Goal: Task Accomplishment & Management: Complete application form

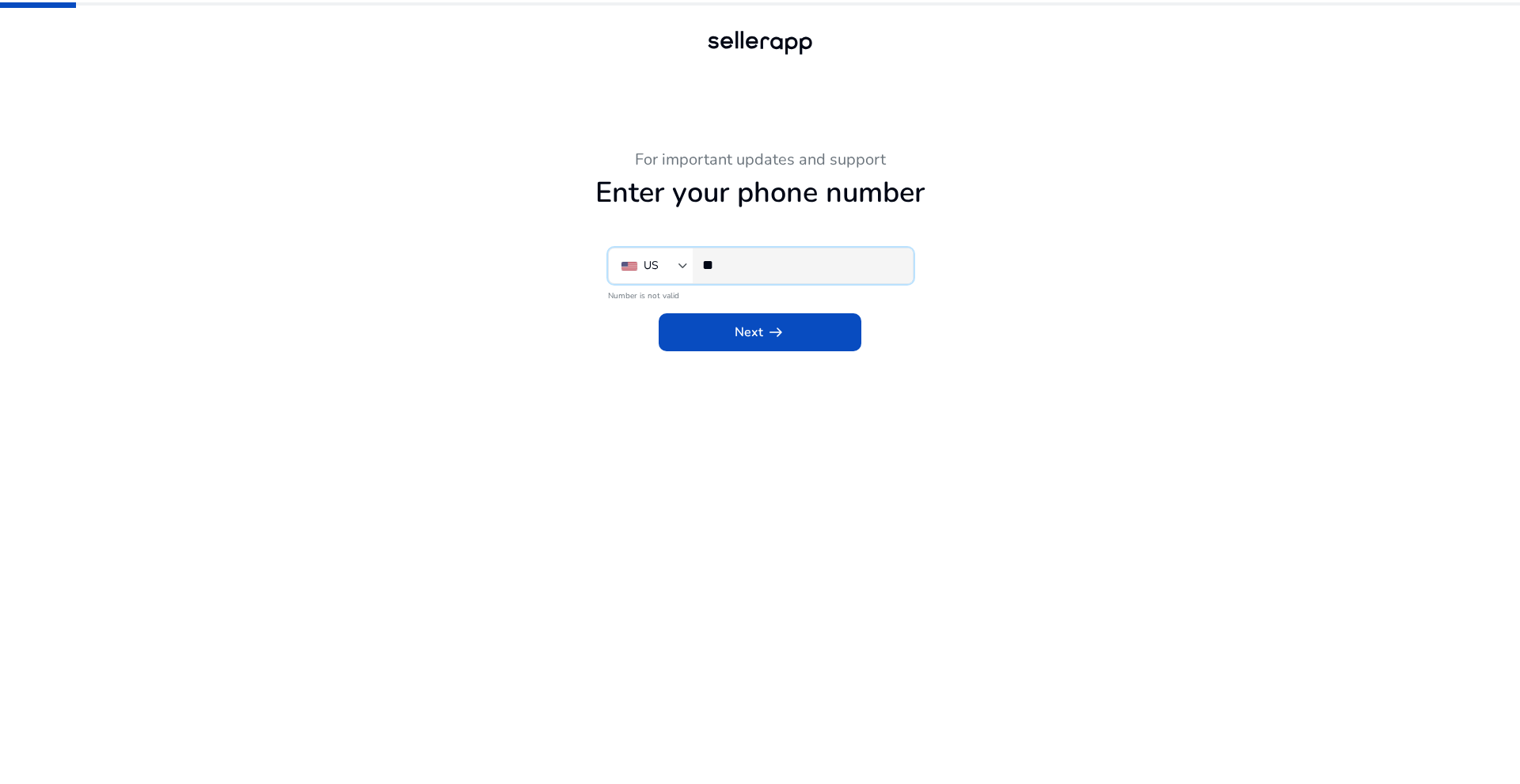
click at [749, 263] on input "**" at bounding box center [801, 265] width 198 height 17
type input "**********"
click at [746, 335] on span "Next arrow_right_alt" at bounding box center [760, 332] width 51 height 19
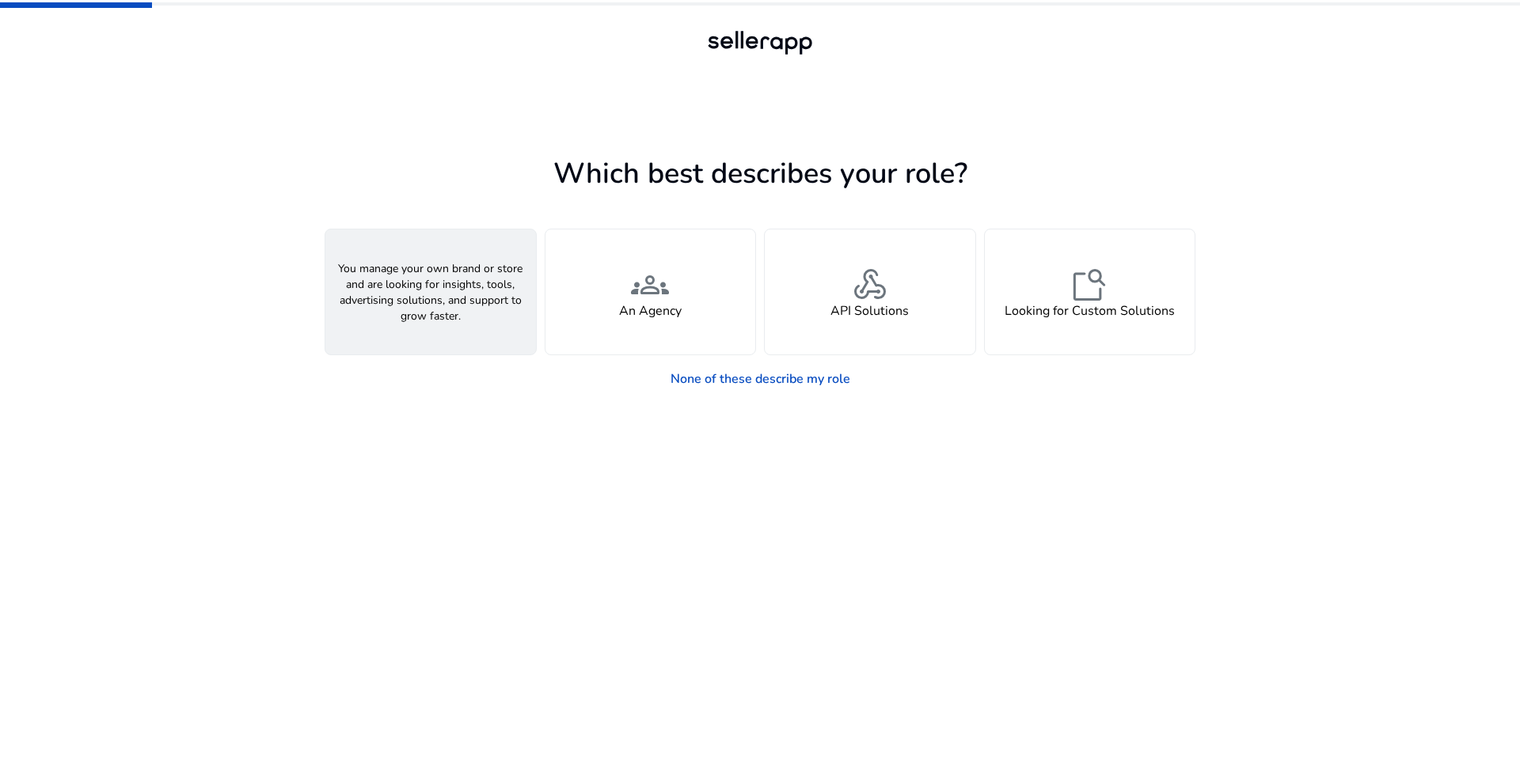
click at [465, 299] on div "person A Seller" at bounding box center [430, 291] width 210 height 125
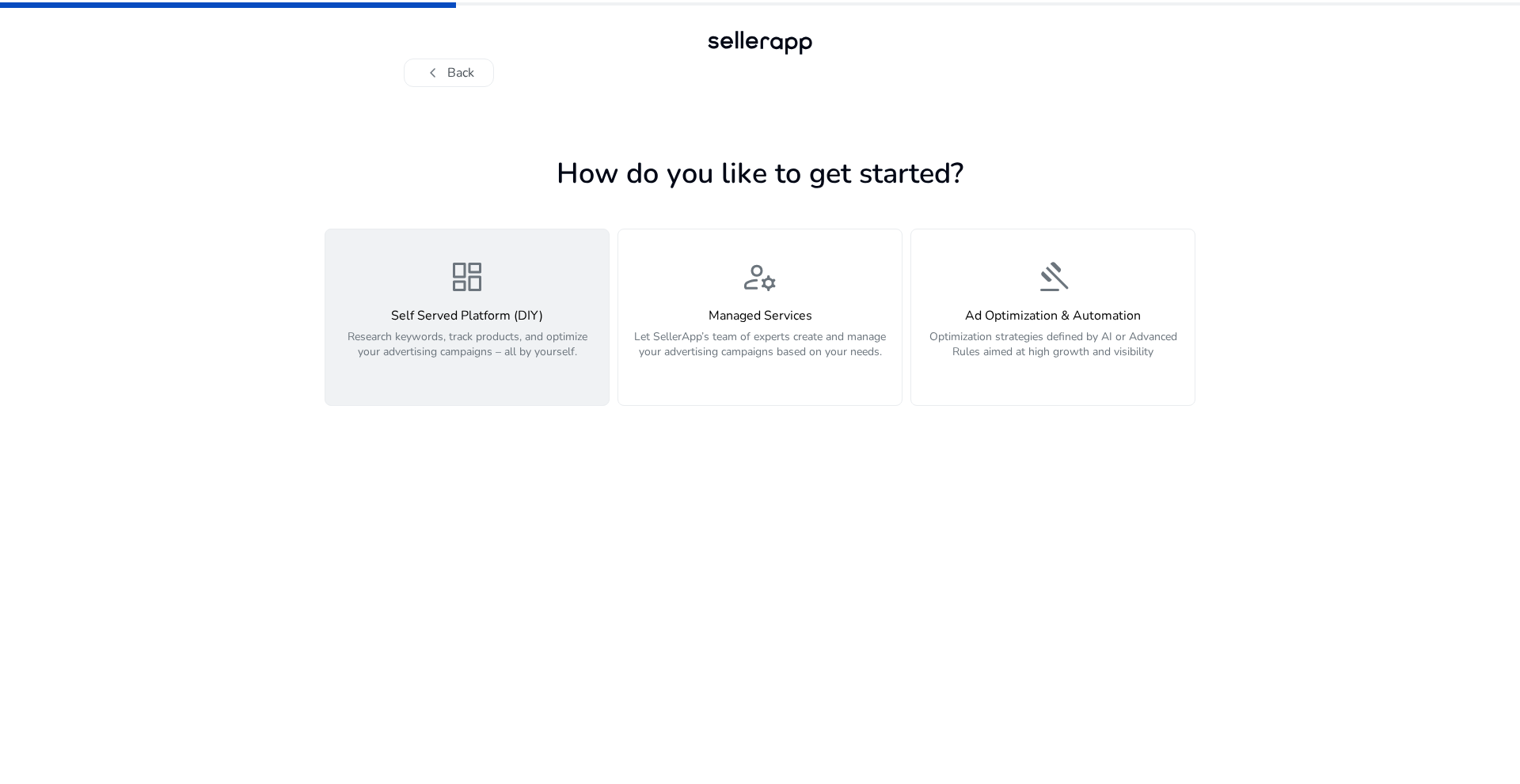
click at [471, 341] on p "Research keywords, track products, and optimize your advertising campaigns – al…" at bounding box center [467, 353] width 264 height 47
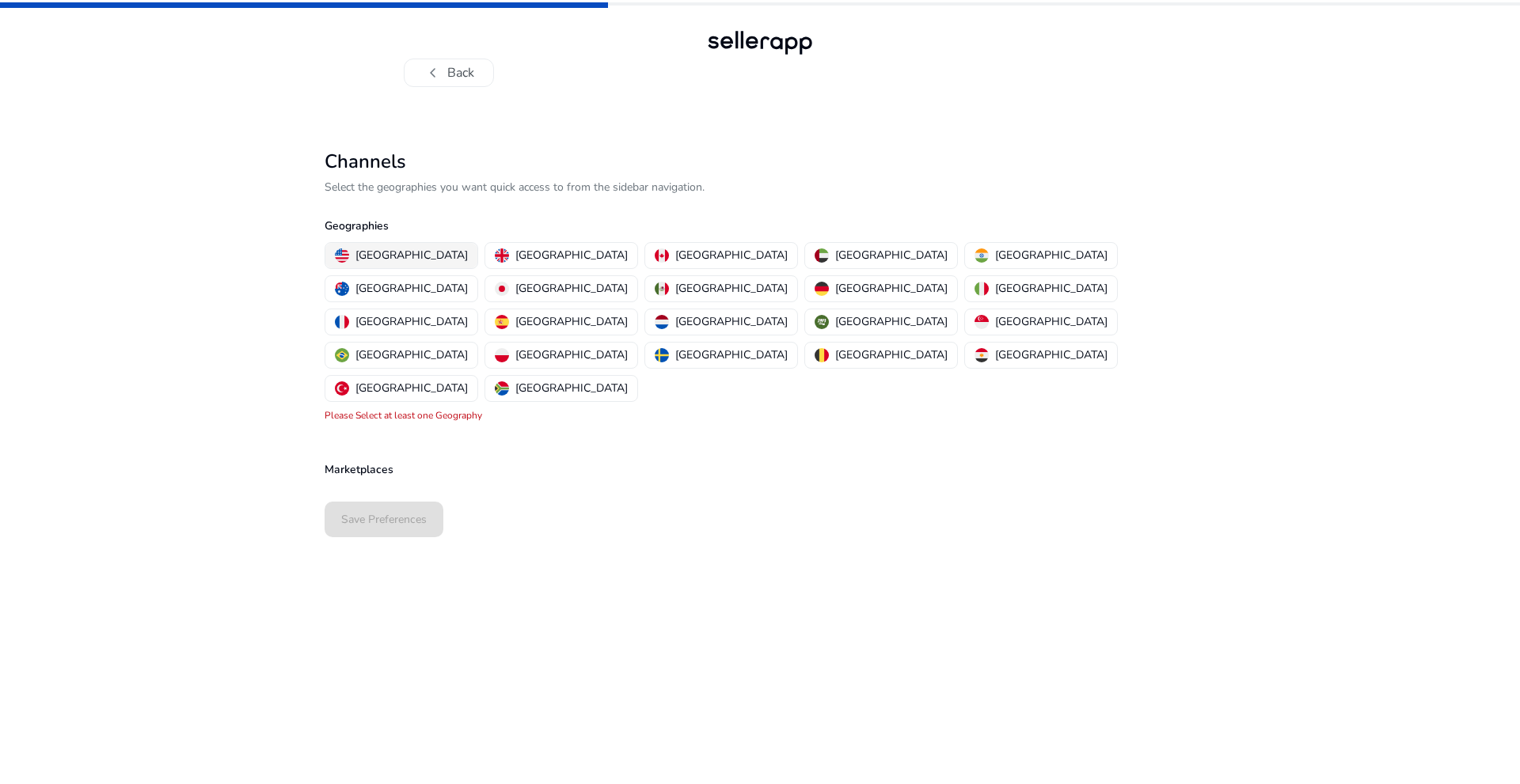
click at [383, 258] on p "[GEOGRAPHIC_DATA]" at bounding box center [411, 255] width 112 height 16
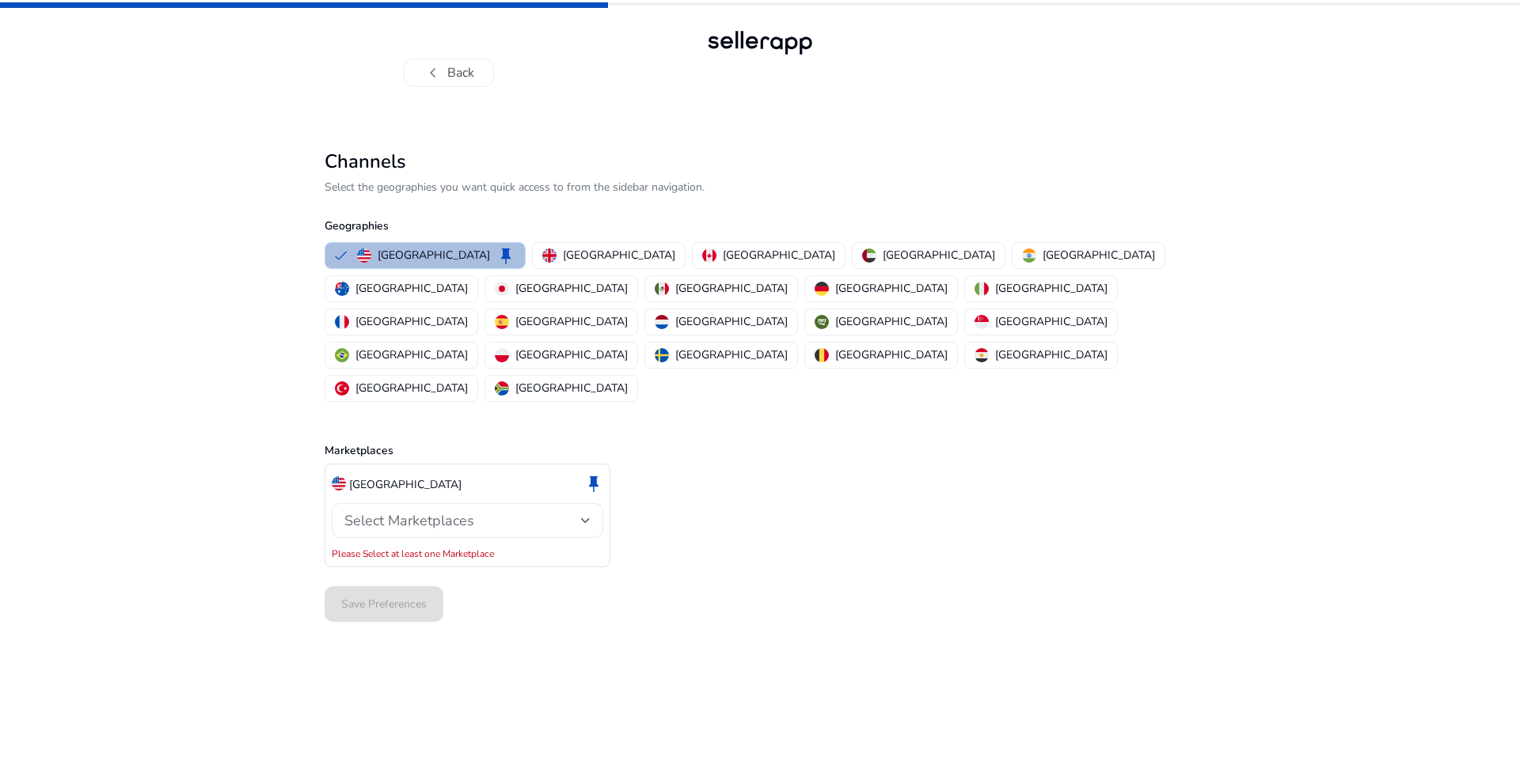
click at [434, 512] on span "Select Marketplaces" at bounding box center [409, 521] width 130 height 19
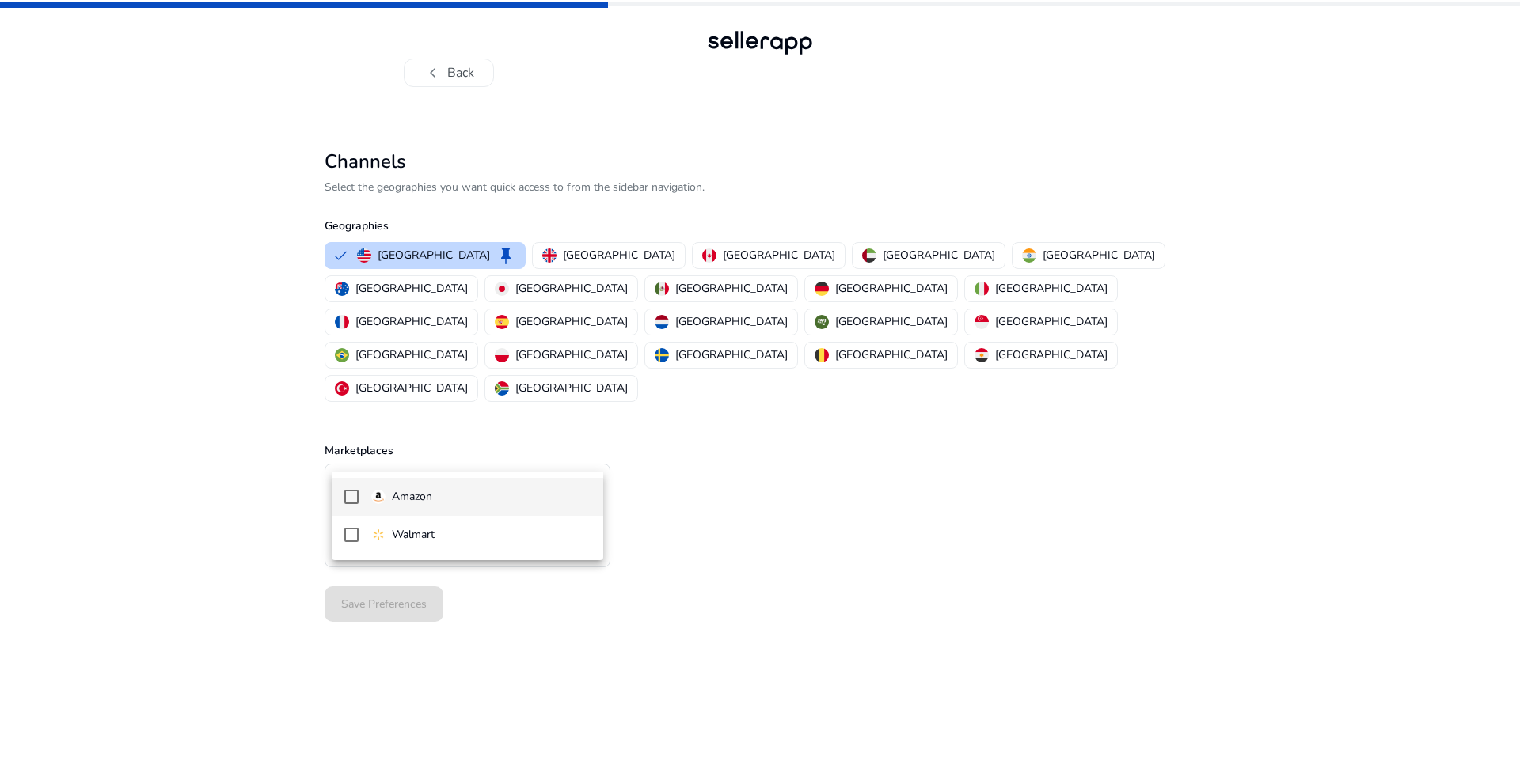
click at [425, 496] on p "Amazon" at bounding box center [412, 496] width 40 height 17
click at [770, 494] on div at bounding box center [760, 392] width 1520 height 784
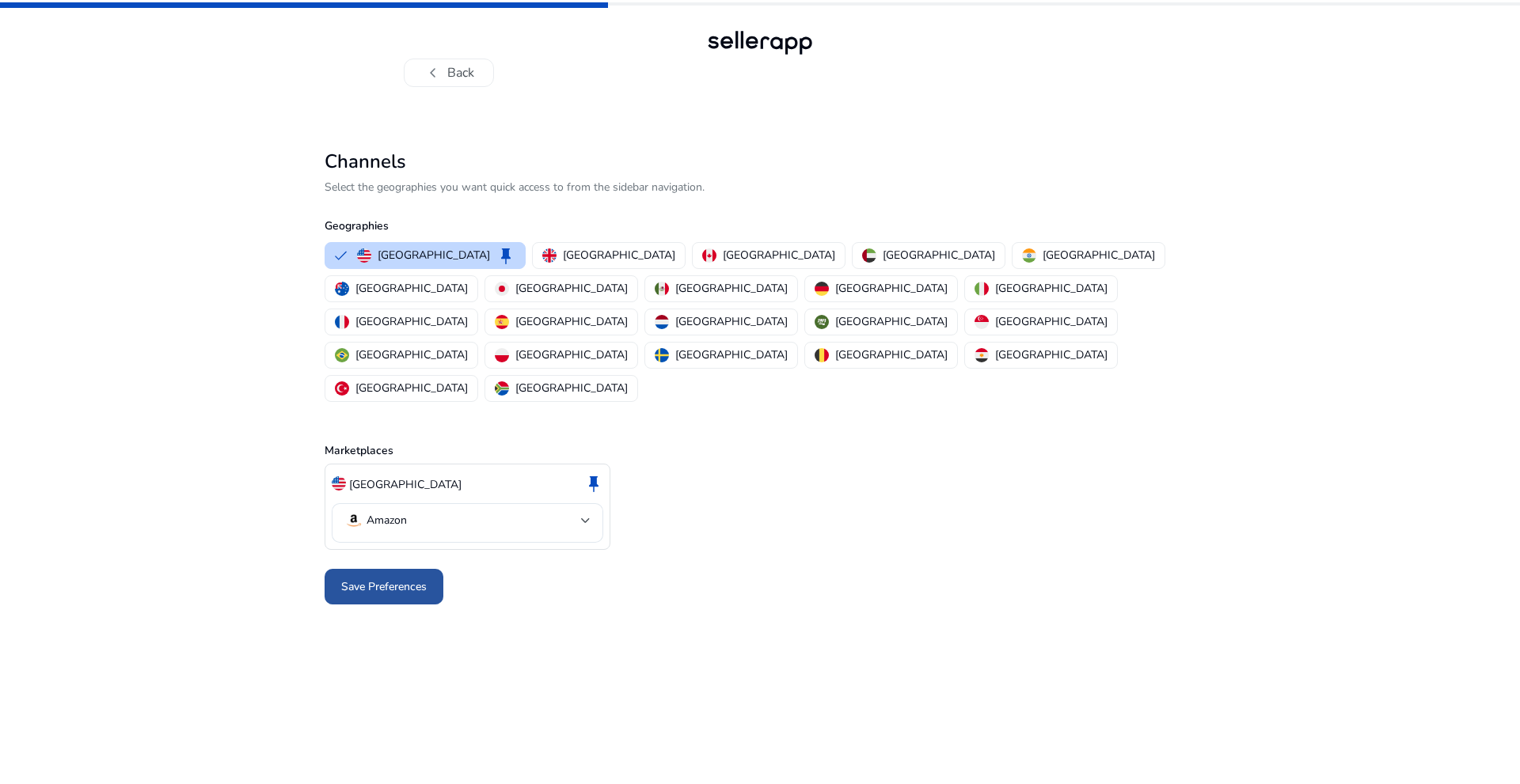
click at [346, 578] on span "Save Preferences" at bounding box center [384, 586] width 86 height 16
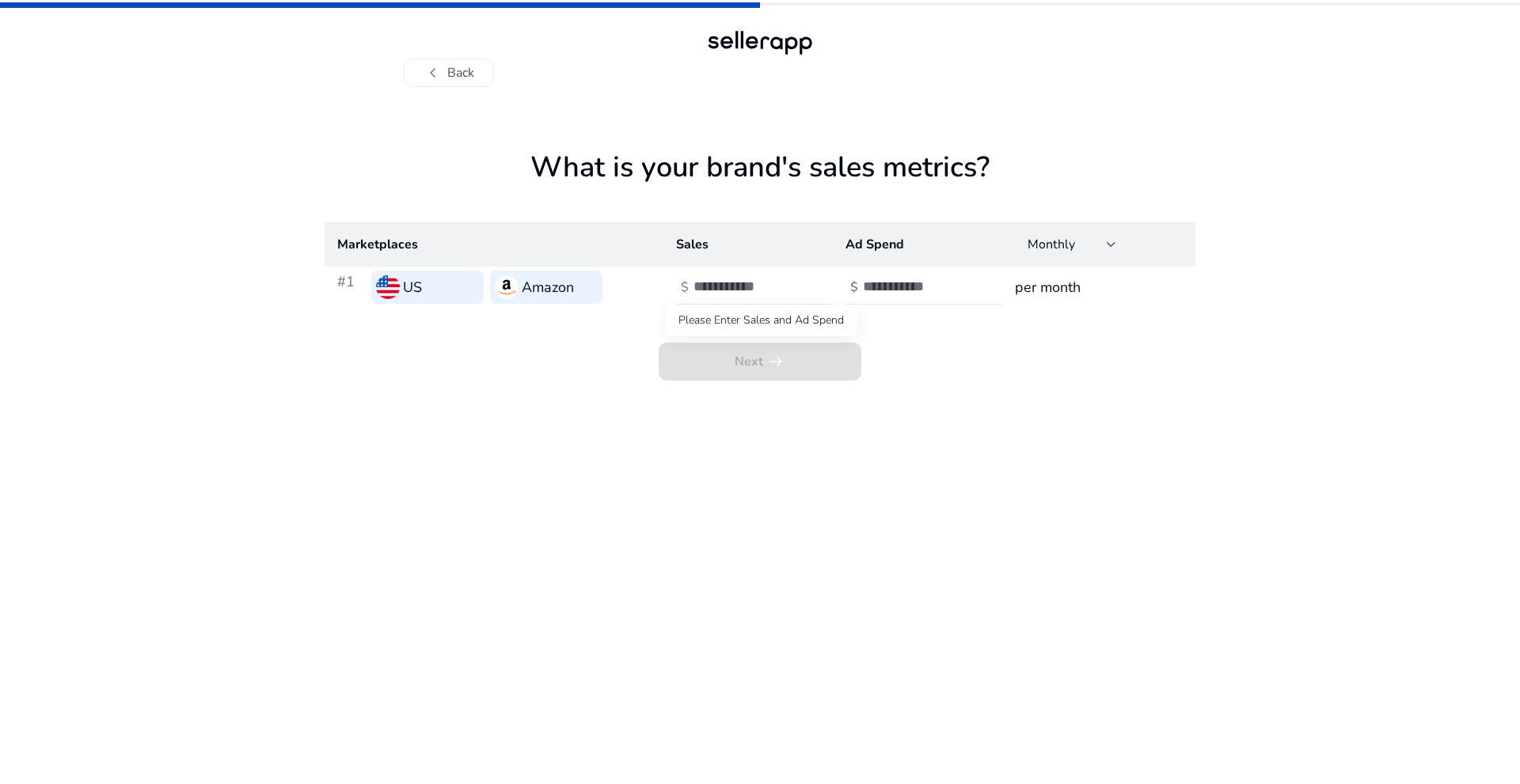
click at [767, 366] on span "Next arrow_right_alt" at bounding box center [760, 361] width 203 height 38
click at [718, 290] on input "number" at bounding box center [747, 286] width 107 height 17
type input "*****"
click at [904, 281] on input "number" at bounding box center [916, 286] width 107 height 17
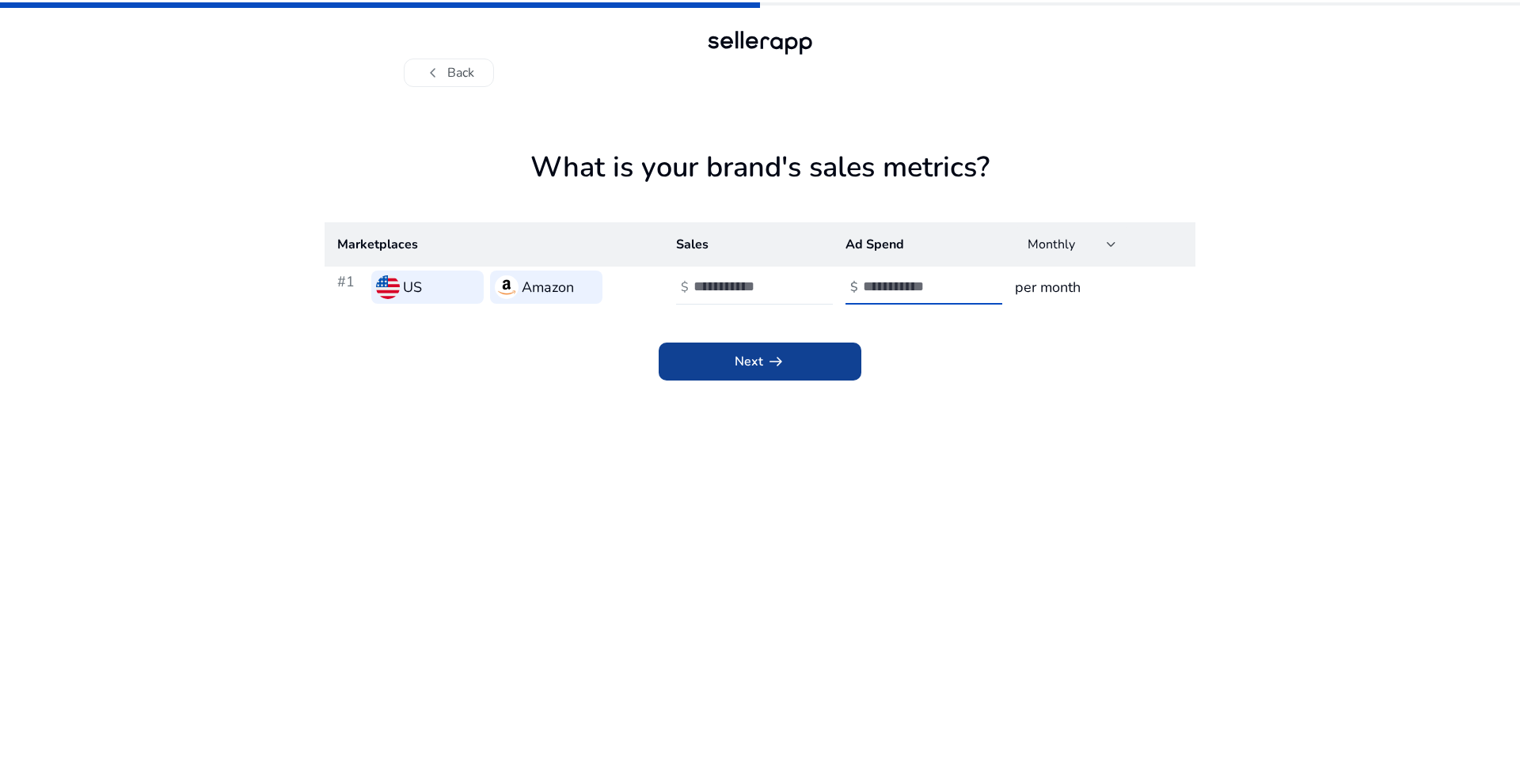
type input "*****"
click at [792, 370] on span at bounding box center [760, 361] width 203 height 38
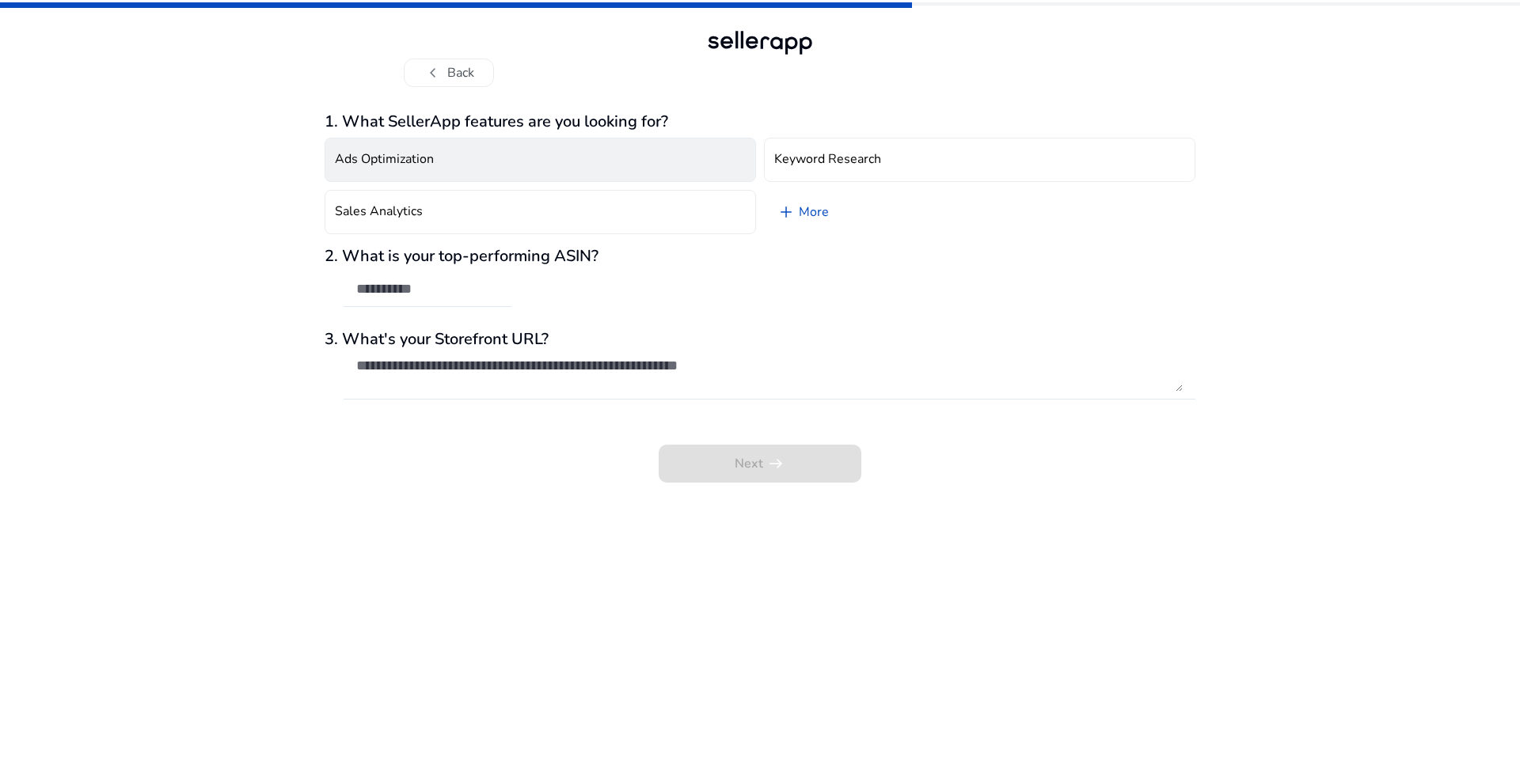
click at [548, 151] on button "Ads Optimization" at bounding box center [540, 159] width 432 height 45
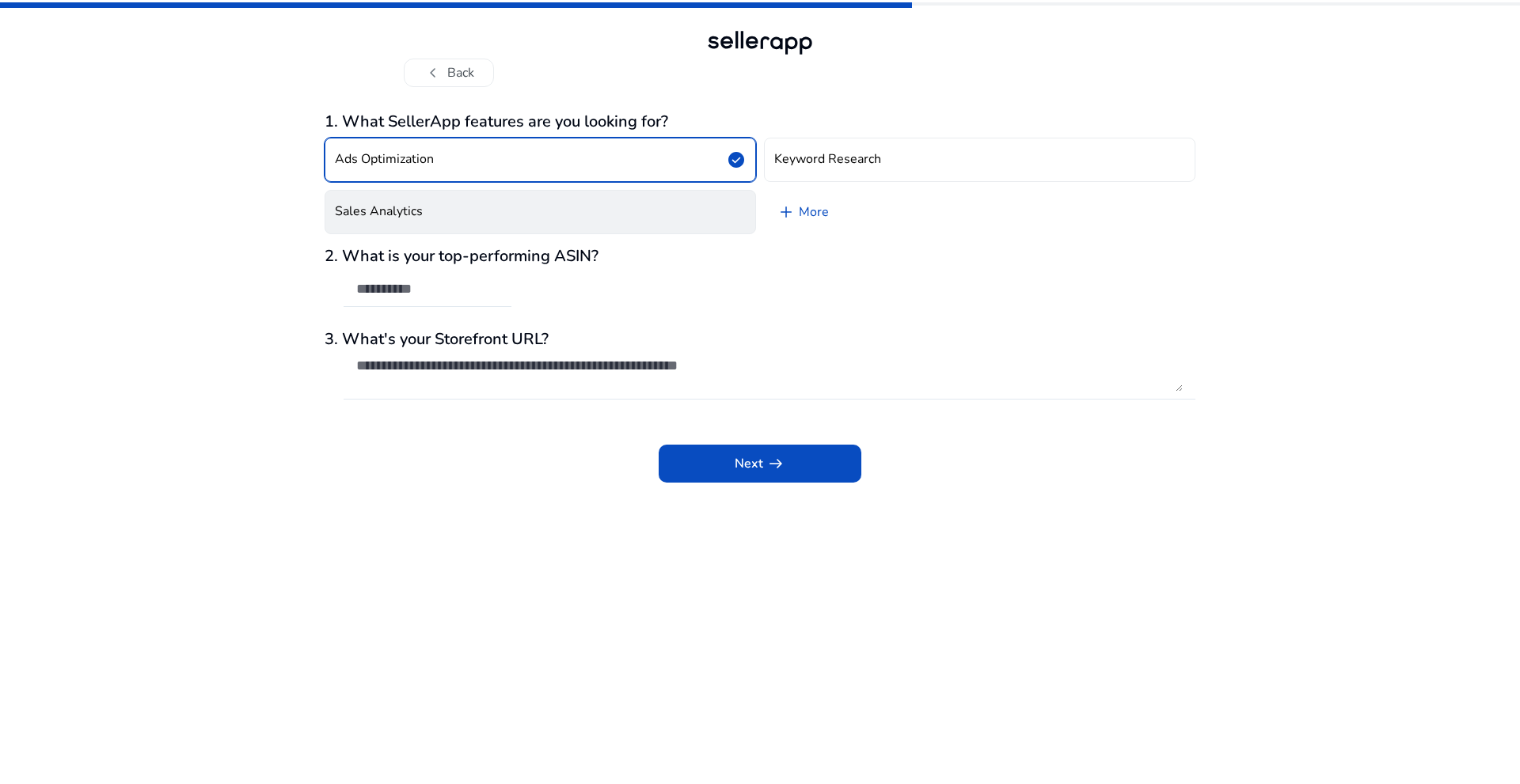
click at [548, 209] on button "Sales Analytics" at bounding box center [540, 212] width 432 height 45
click at [447, 297] on input "text" at bounding box center [427, 289] width 142 height 17
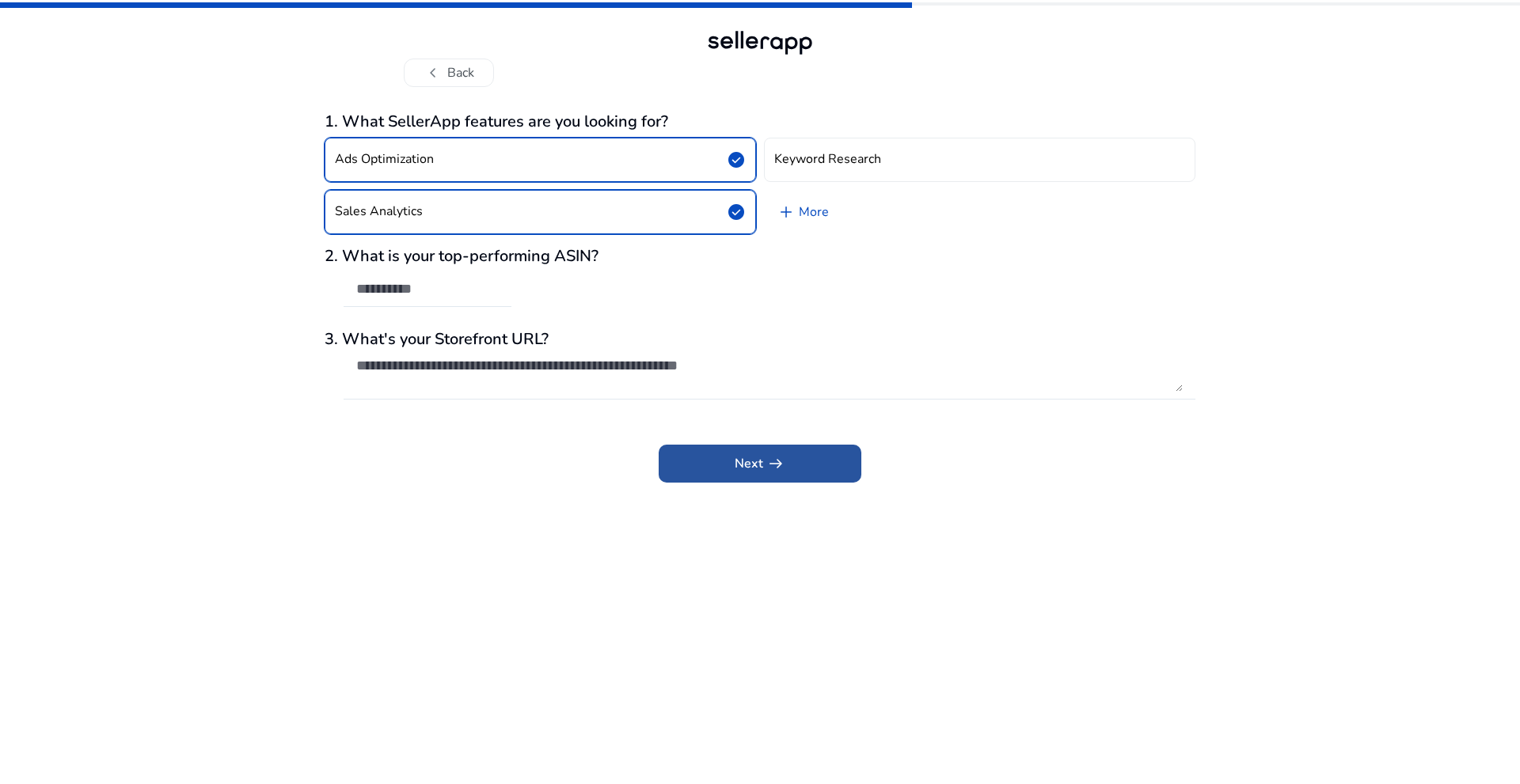
click at [759, 463] on span "Next arrow_right_alt" at bounding box center [760, 463] width 51 height 19
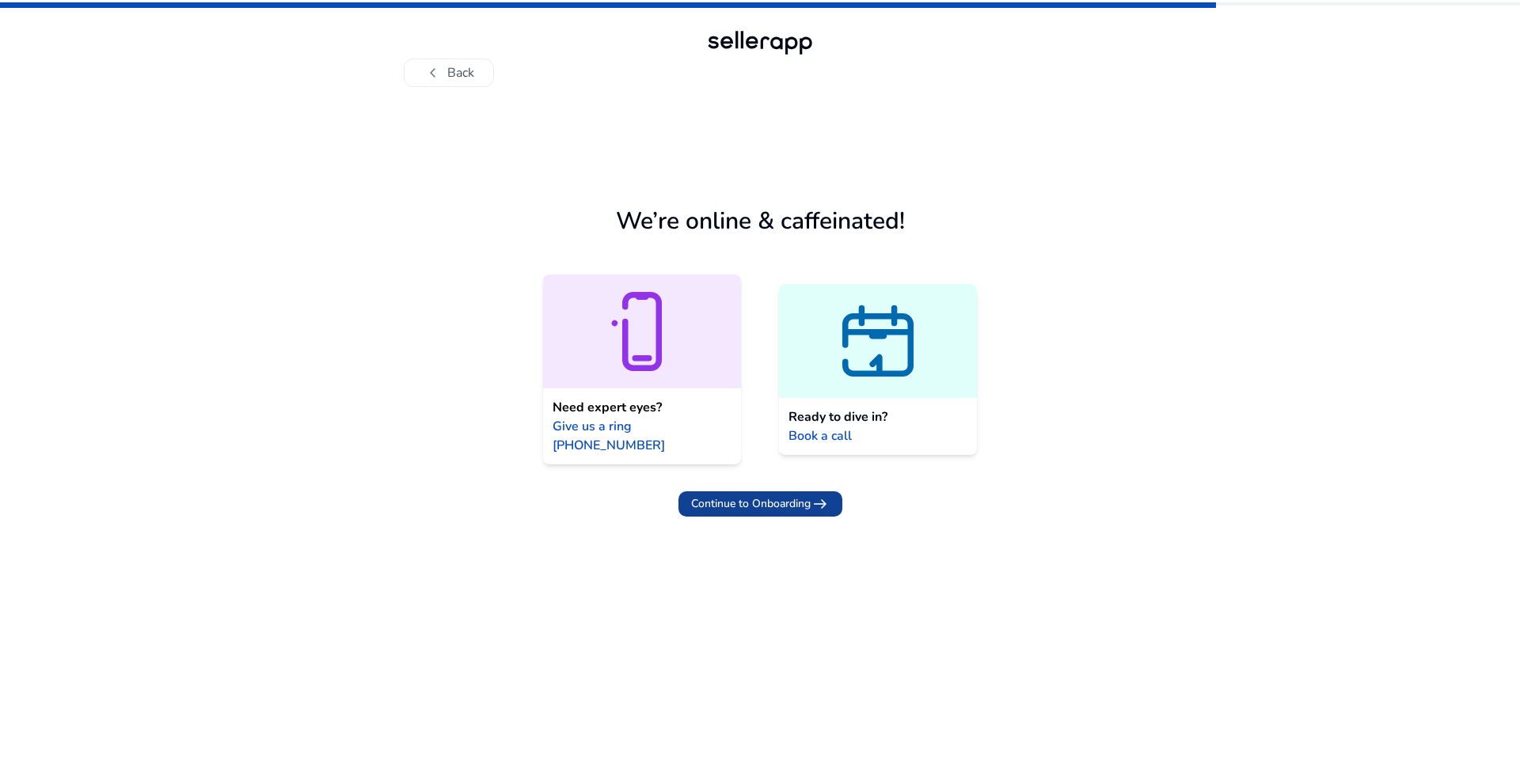
click at [751, 495] on span "Continue to Onboarding" at bounding box center [750, 504] width 119 height 16
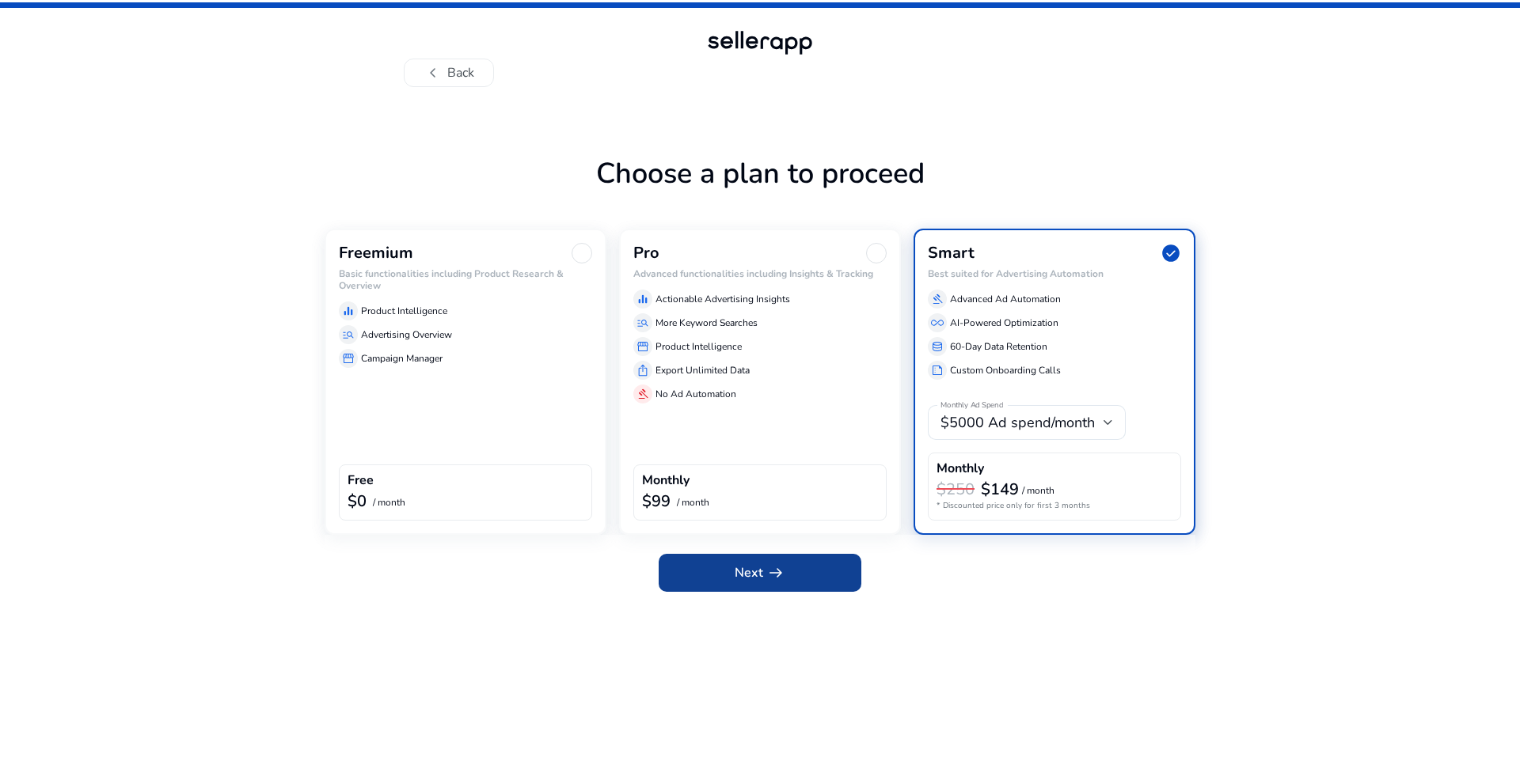
click at [744, 568] on span "Next arrow_right_alt" at bounding box center [760, 573] width 51 height 19
